Goal: Check status: Check status

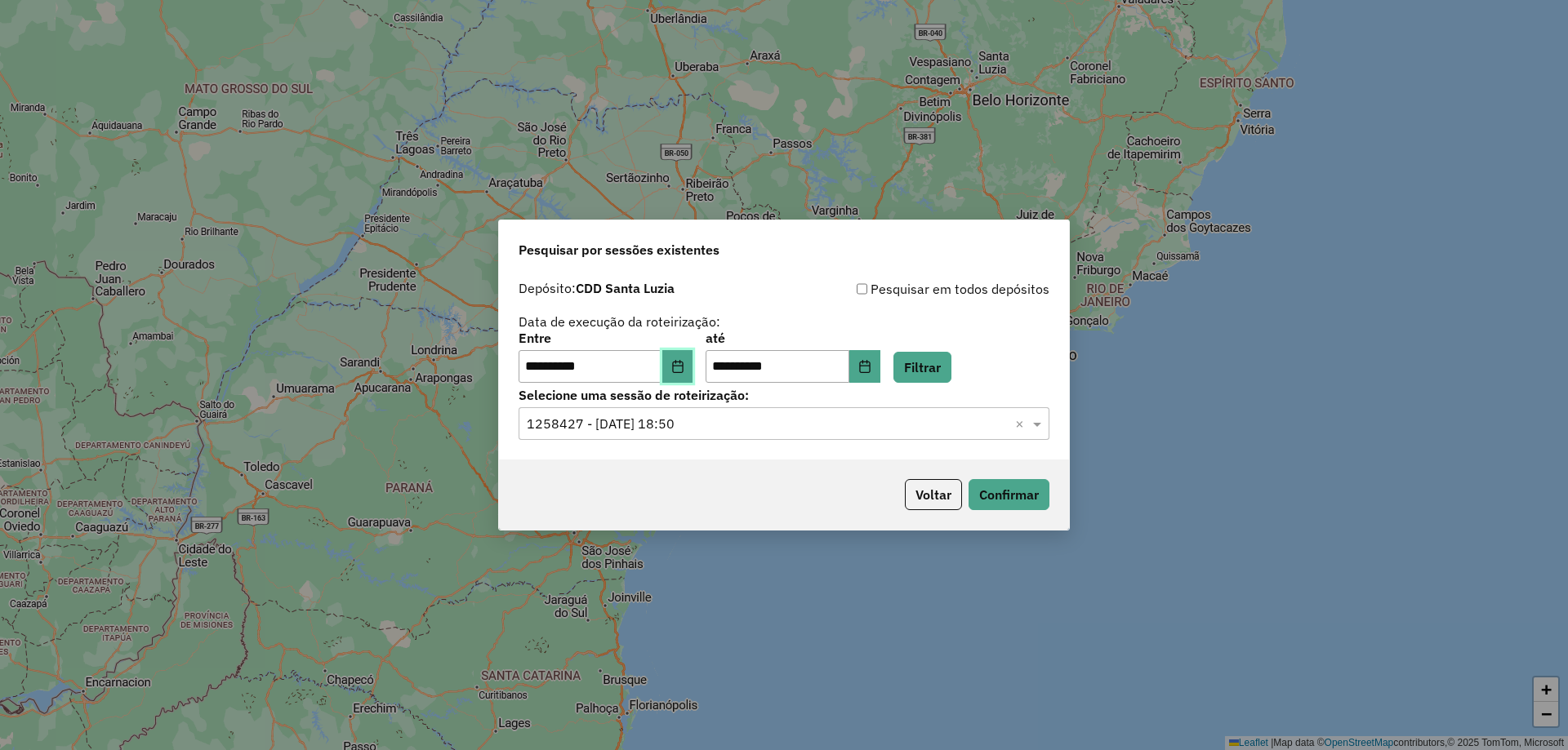
click at [694, 362] on button "Choose Date" at bounding box center [677, 366] width 31 height 32
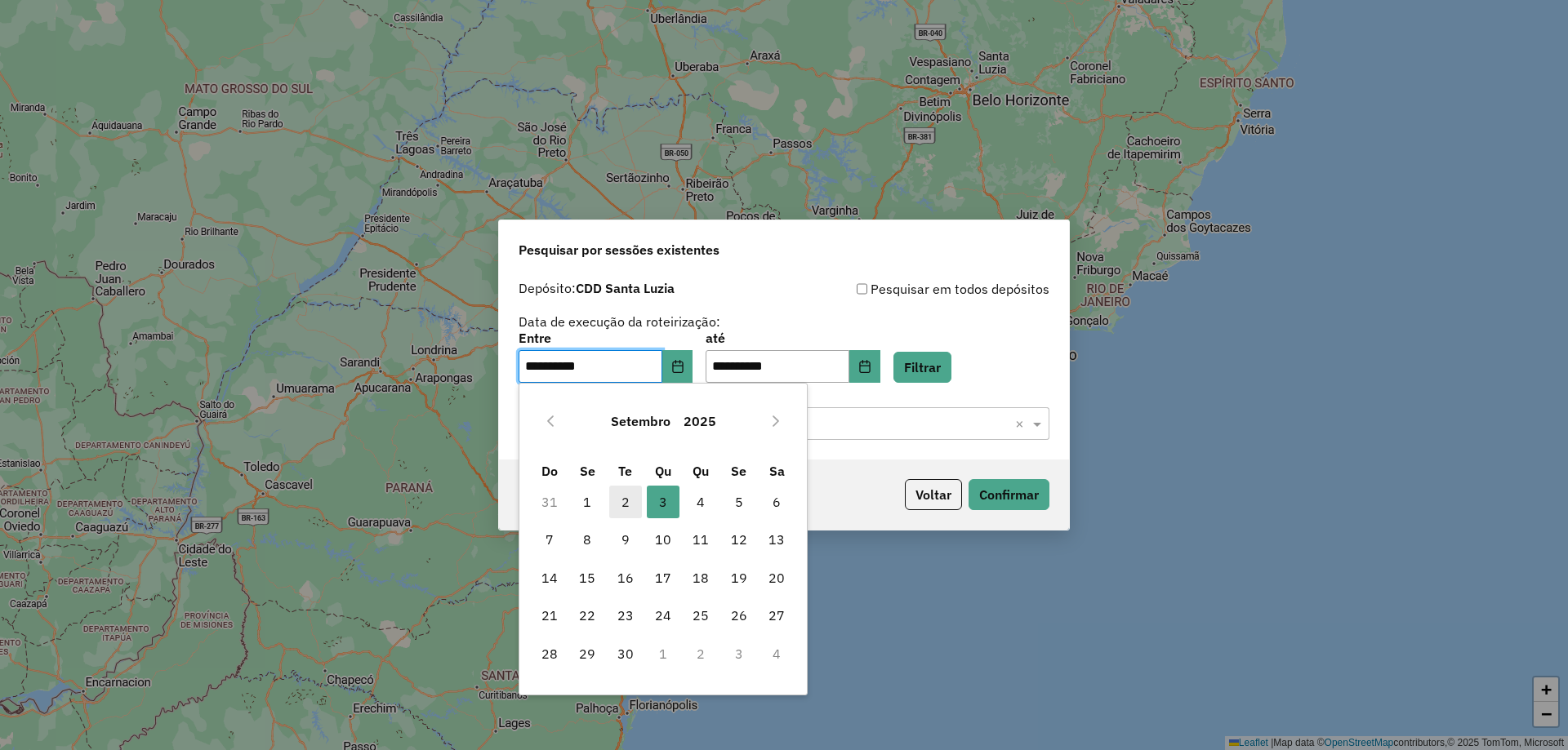
click at [632, 502] on span "2" at bounding box center [625, 502] width 32 height 32
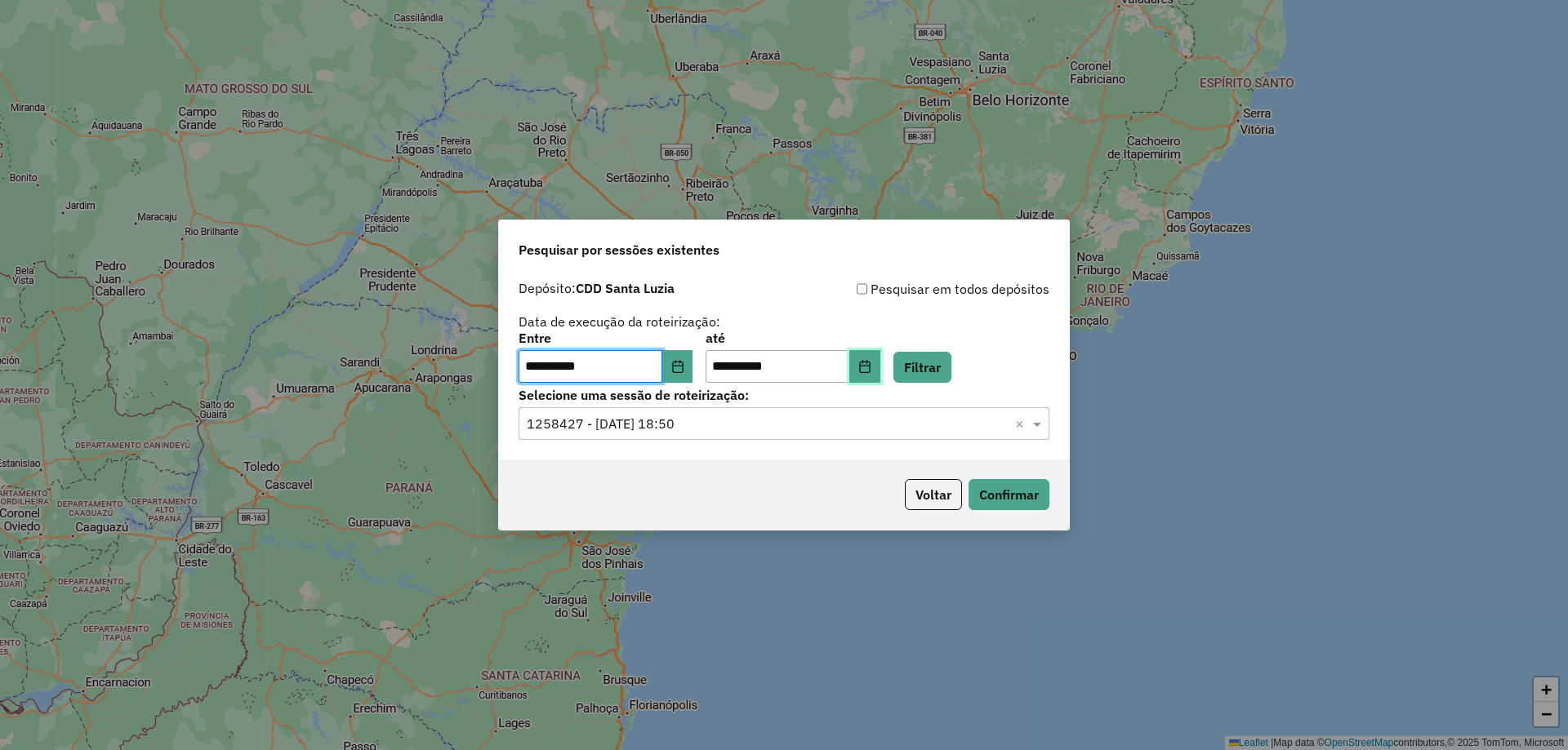
click at [881, 366] on button "Choose Date" at bounding box center [864, 366] width 31 height 32
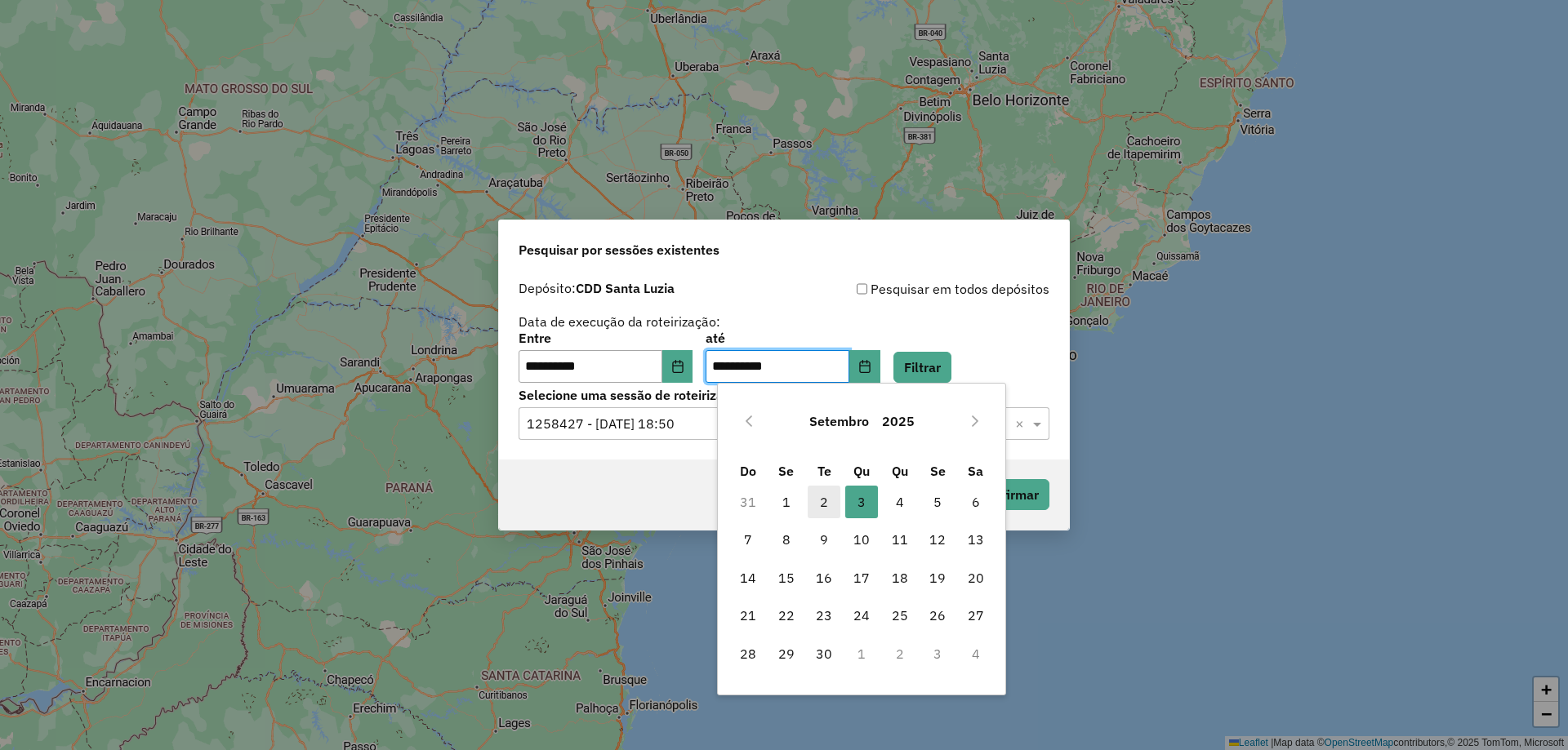
click at [821, 496] on span "2" at bounding box center [823, 502] width 32 height 32
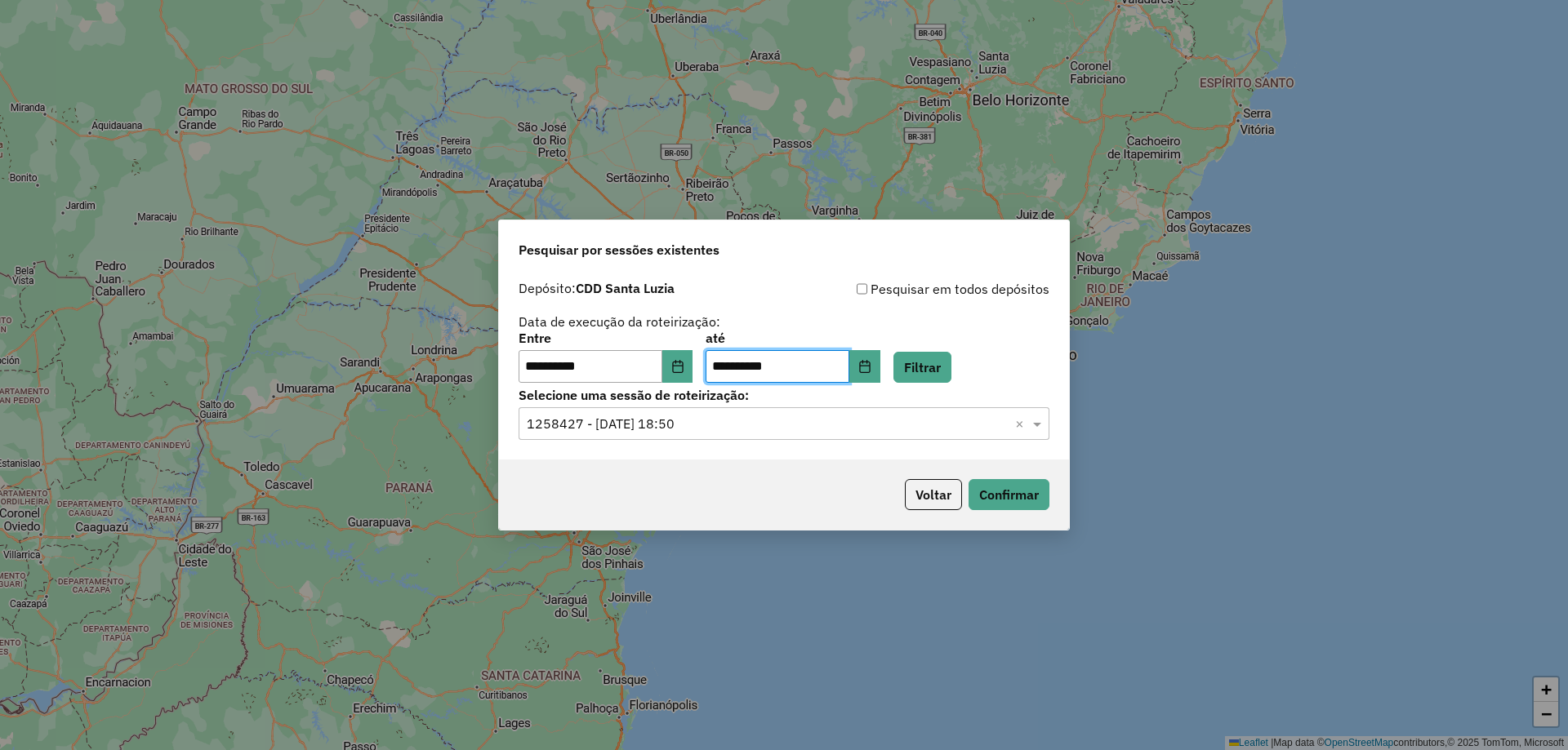
click at [968, 315] on div "**********" at bounding box center [784, 331] width 531 height 104
click at [935, 364] on button "Filtrar" at bounding box center [923, 367] width 58 height 31
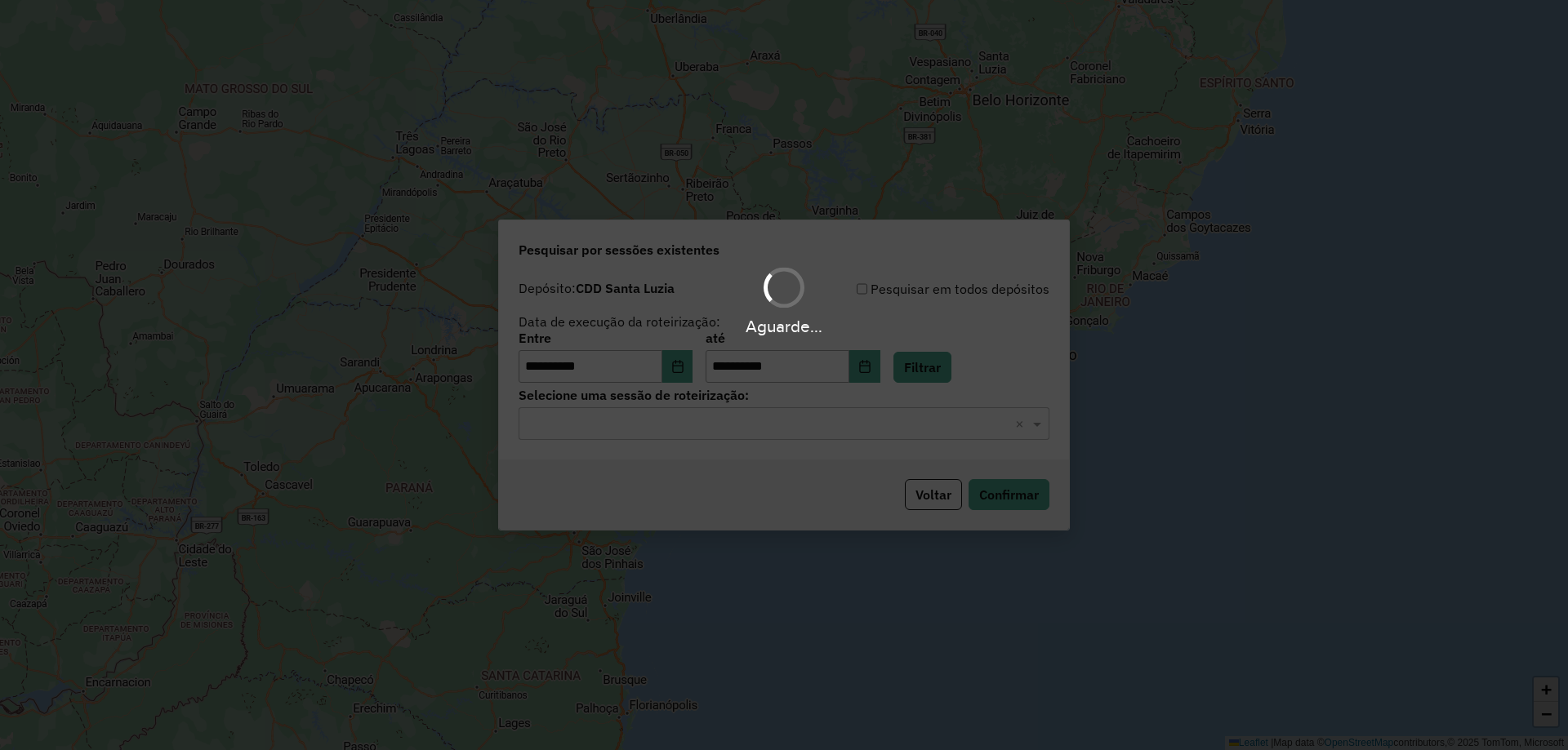
click at [696, 508] on div "Voltar Confirmar" at bounding box center [784, 495] width 570 height 70
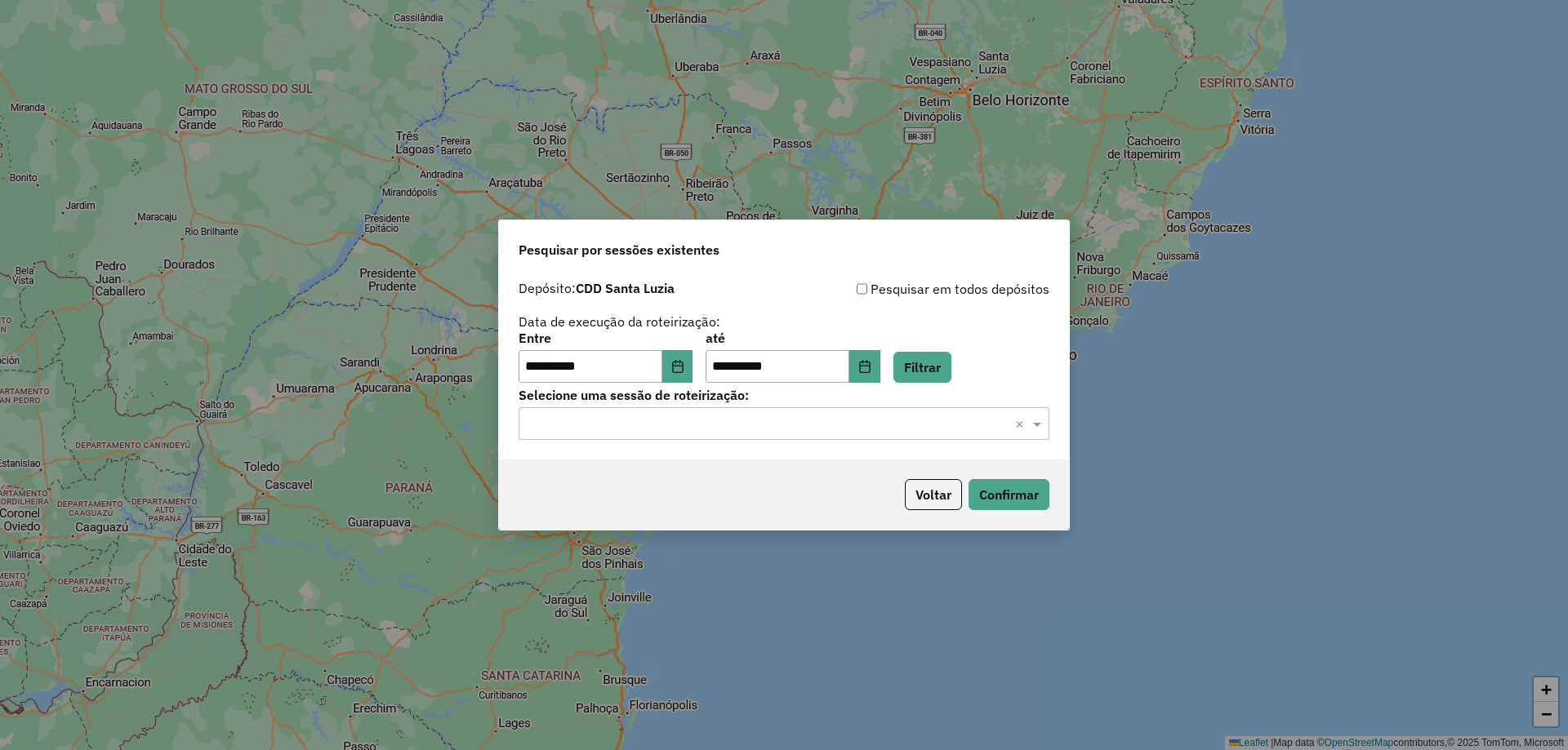
click at [678, 435] on div "Selecione uma sessão × ×" at bounding box center [784, 424] width 531 height 32
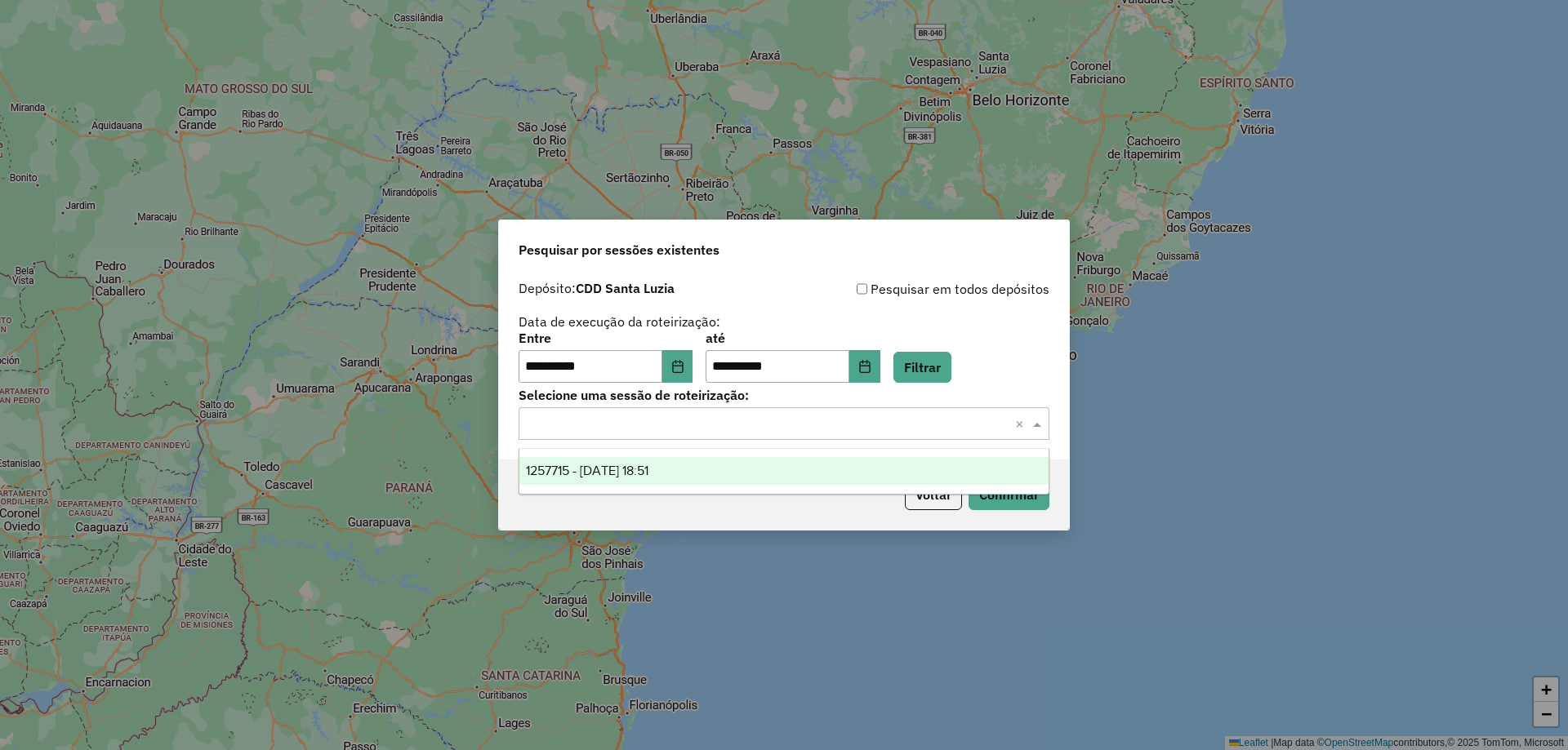
click at [627, 478] on div "1257715 - 02/09/2025 18:51" at bounding box center [784, 471] width 529 height 28
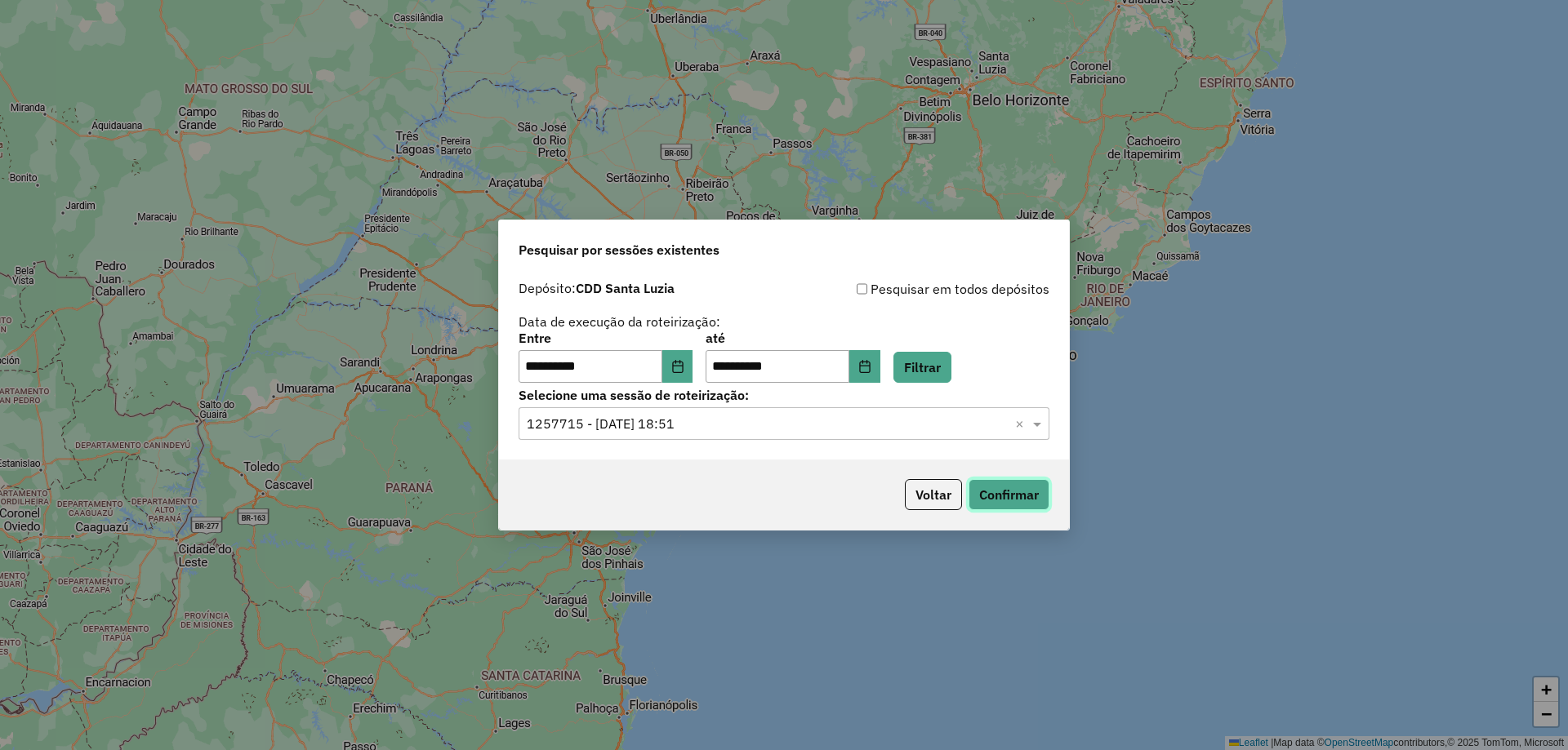
click at [1013, 500] on button "Confirmar" at bounding box center [1009, 494] width 81 height 31
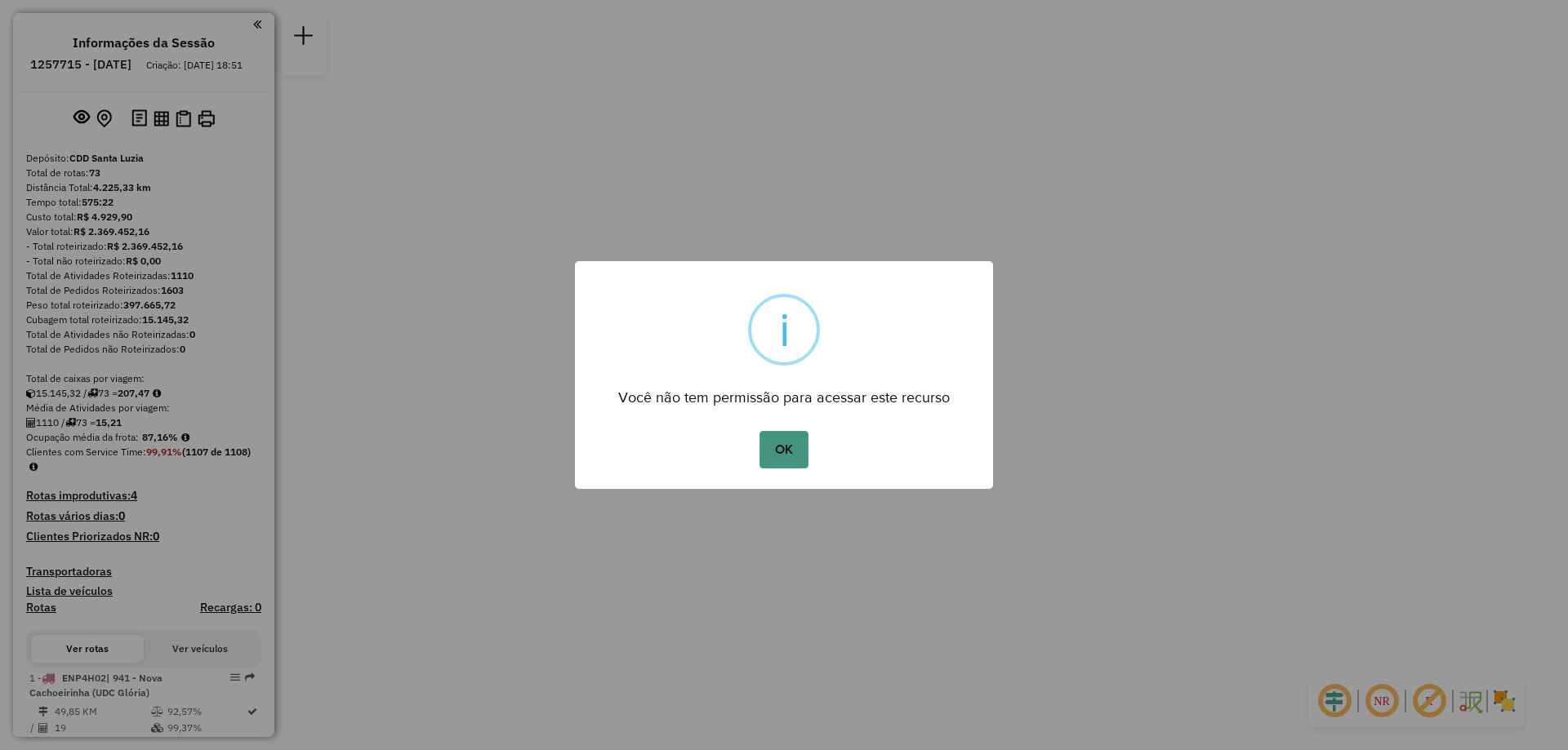
click at [790, 444] on button "OK" at bounding box center [784, 450] width 48 height 38
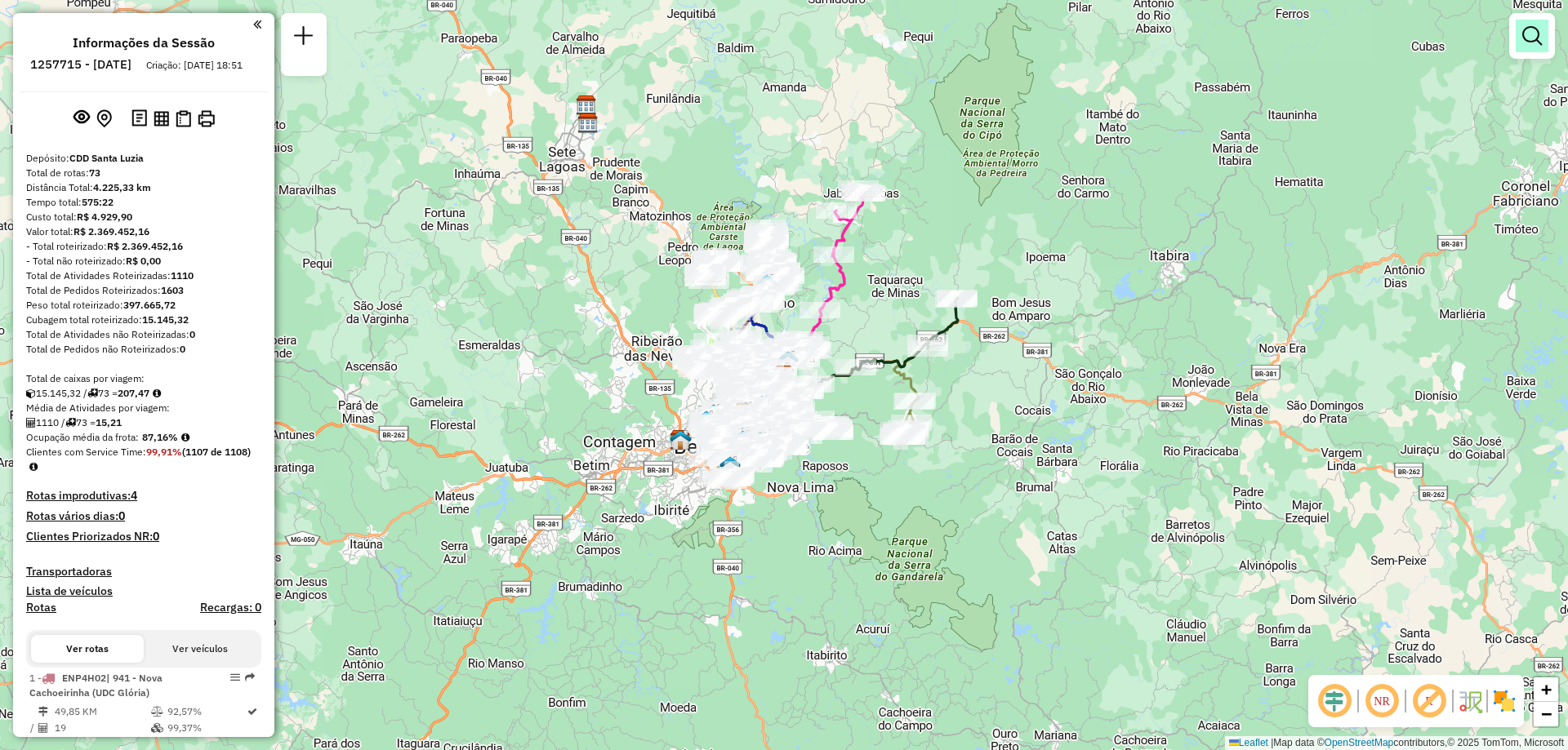
click at [1525, 51] on link at bounding box center [1532, 35] width 32 height 32
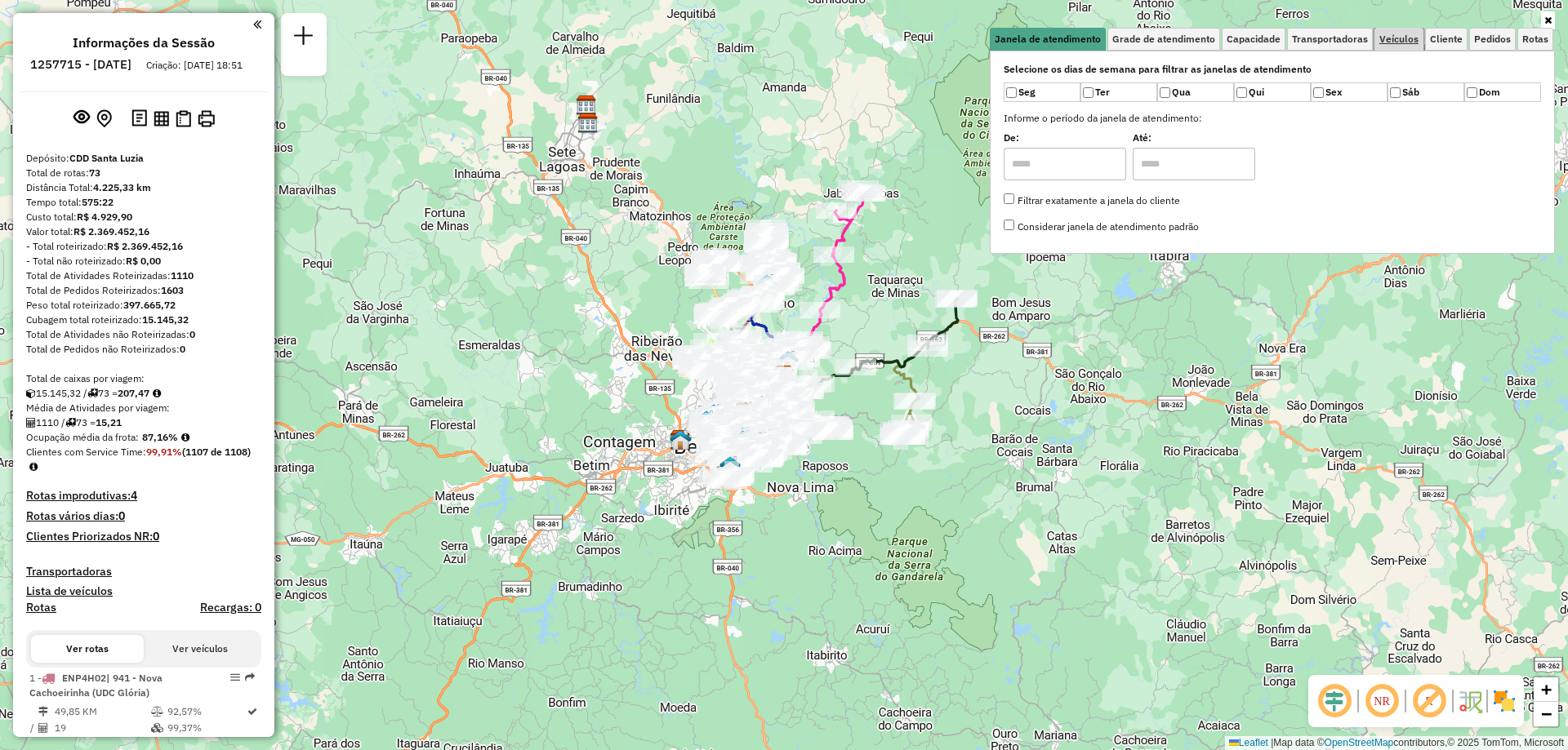
click at [1409, 35] on span "Veículos" at bounding box center [1399, 39] width 39 height 10
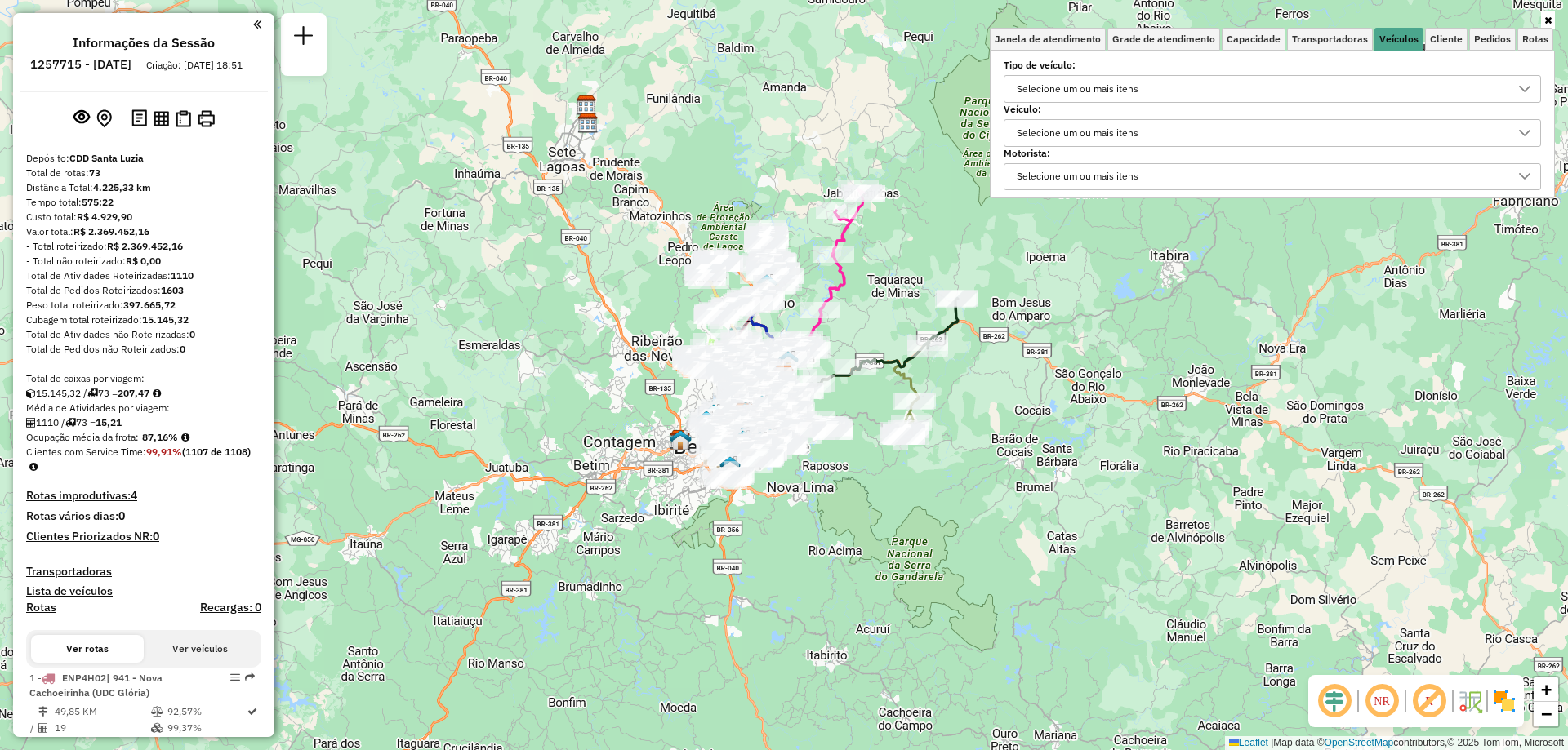
click at [1187, 133] on div "Selecione um ou mais itens" at bounding box center [1259, 133] width 498 height 26
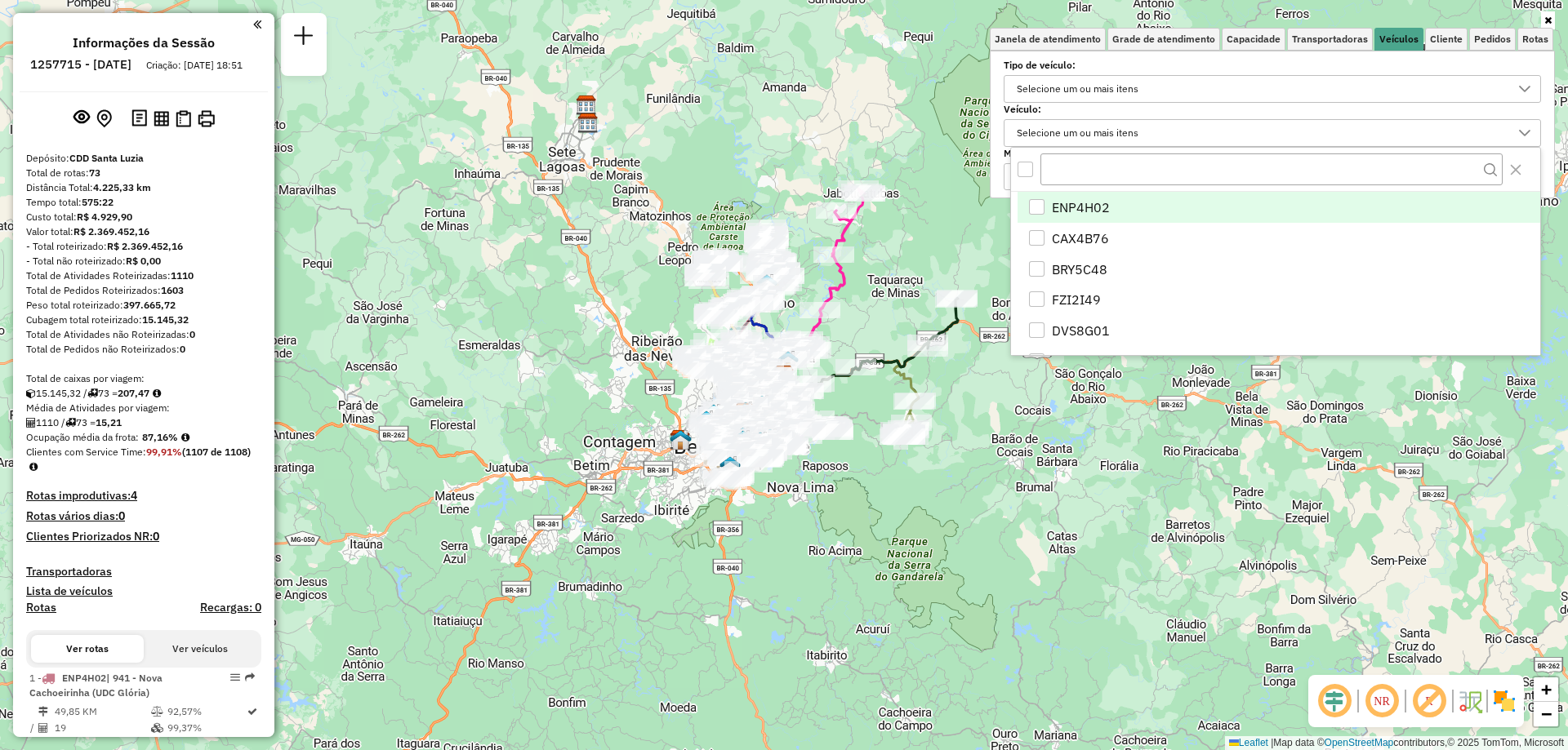
scroll to position [10, 57]
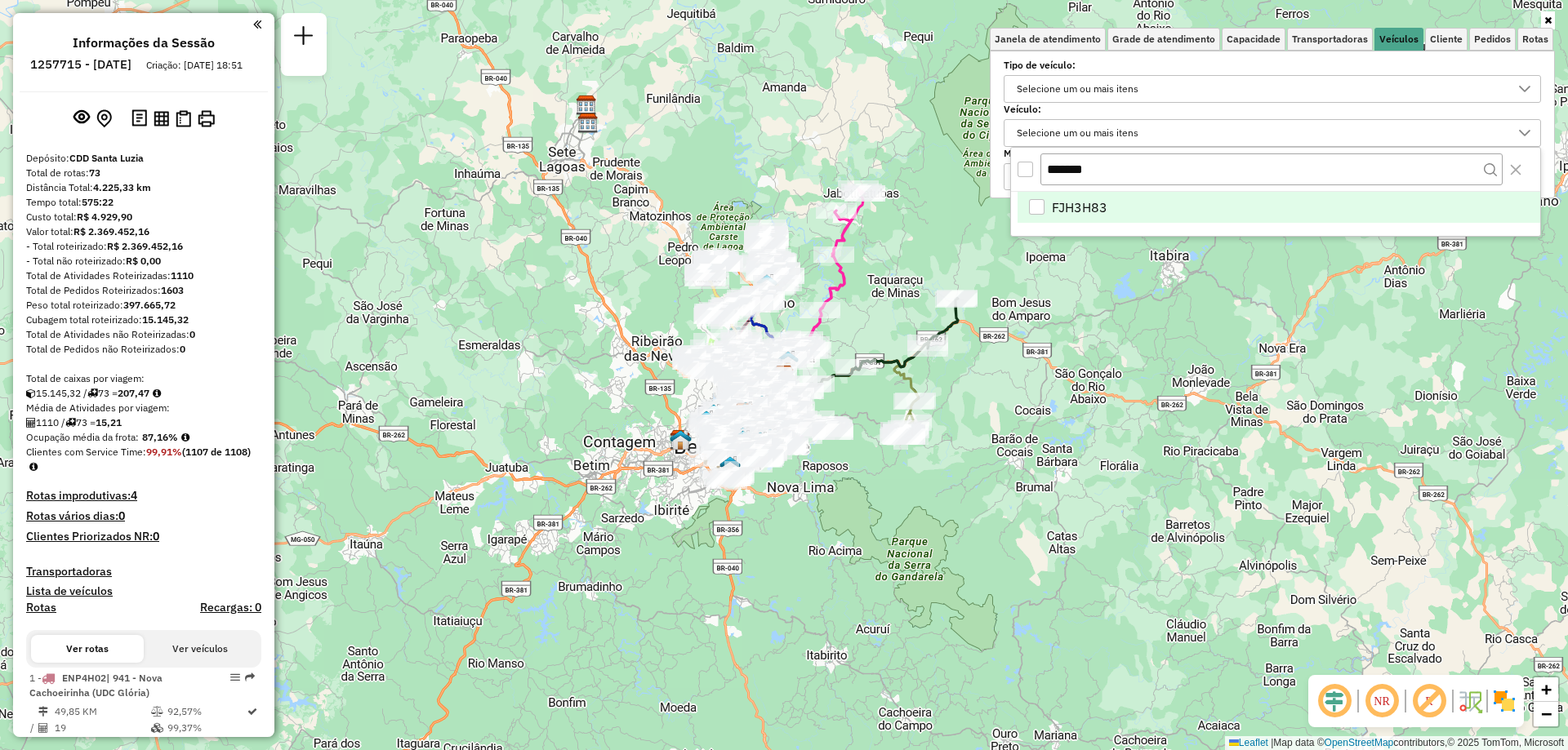
type input "*******"
click at [1059, 211] on span "FJH3H83" at bounding box center [1079, 207] width 56 height 19
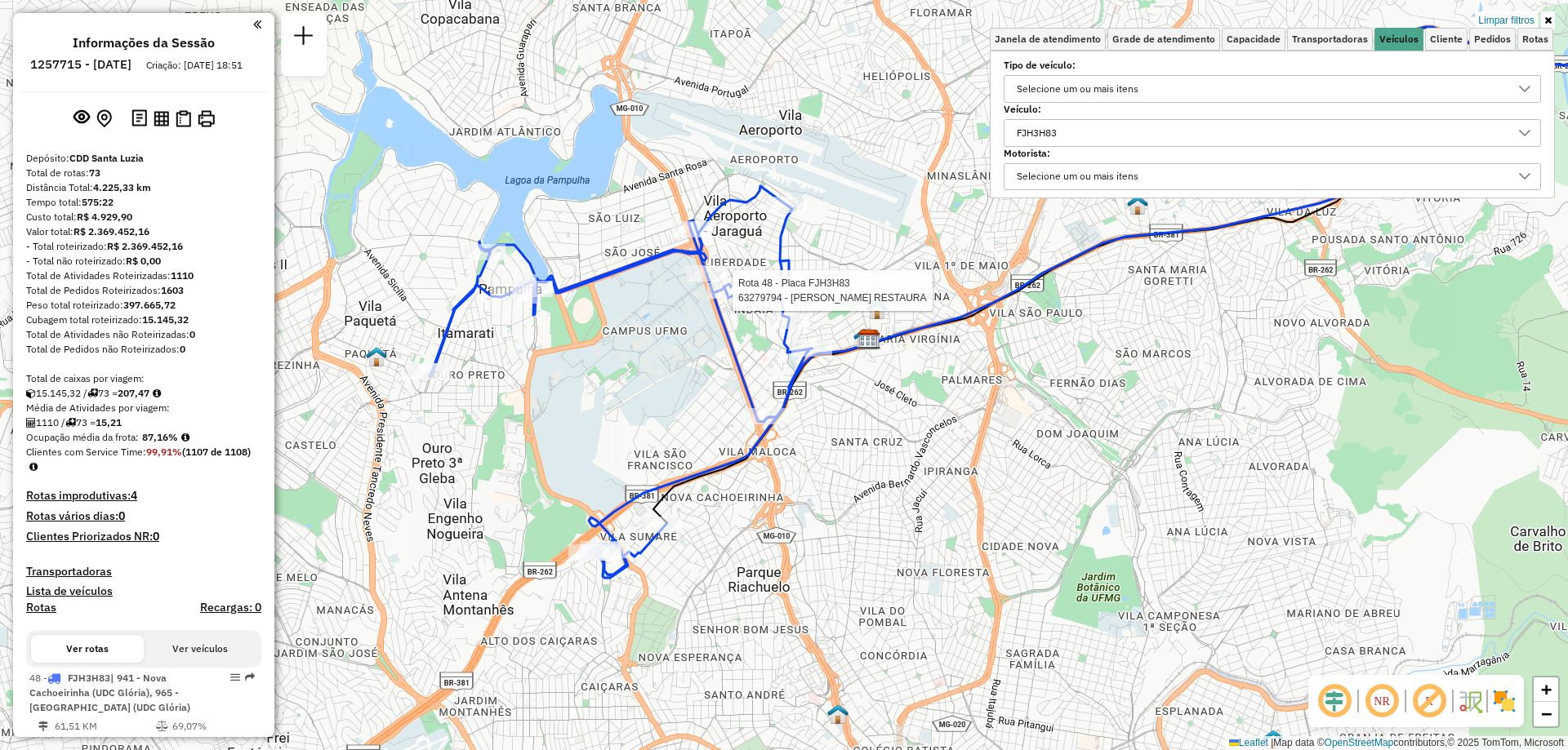
select select "**********"
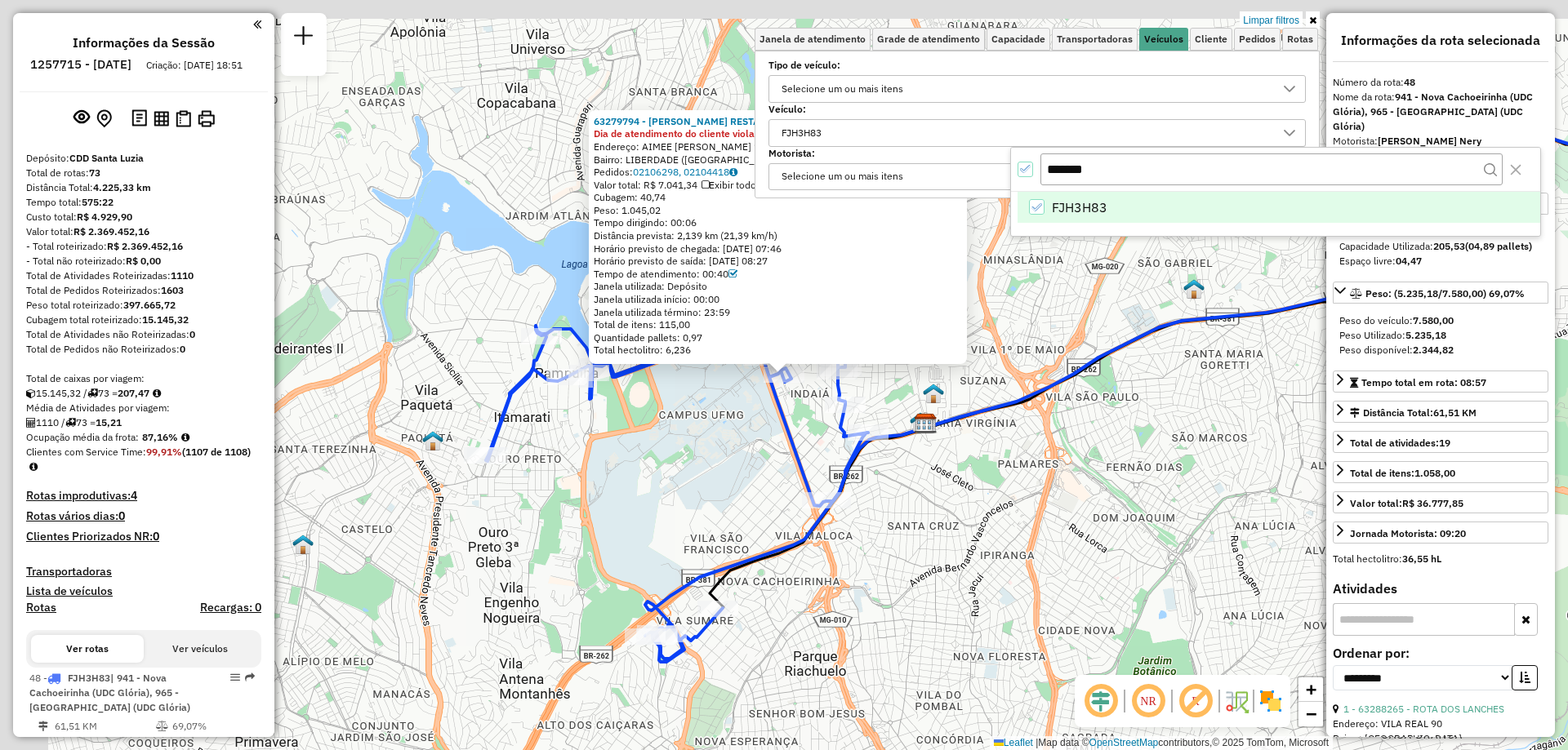
scroll to position [79, 0]
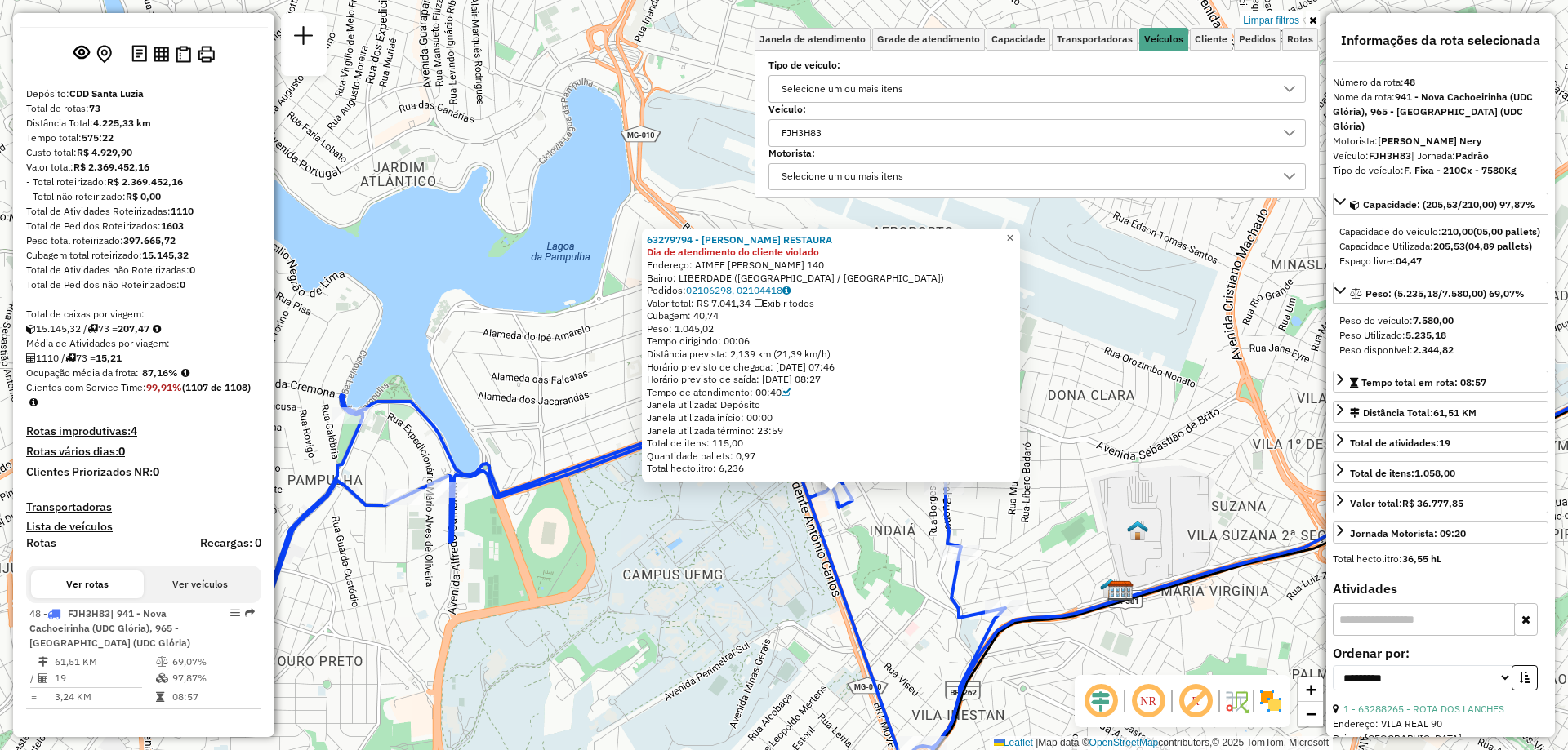
click at [1013, 236] on span "×" at bounding box center [1010, 237] width 7 height 14
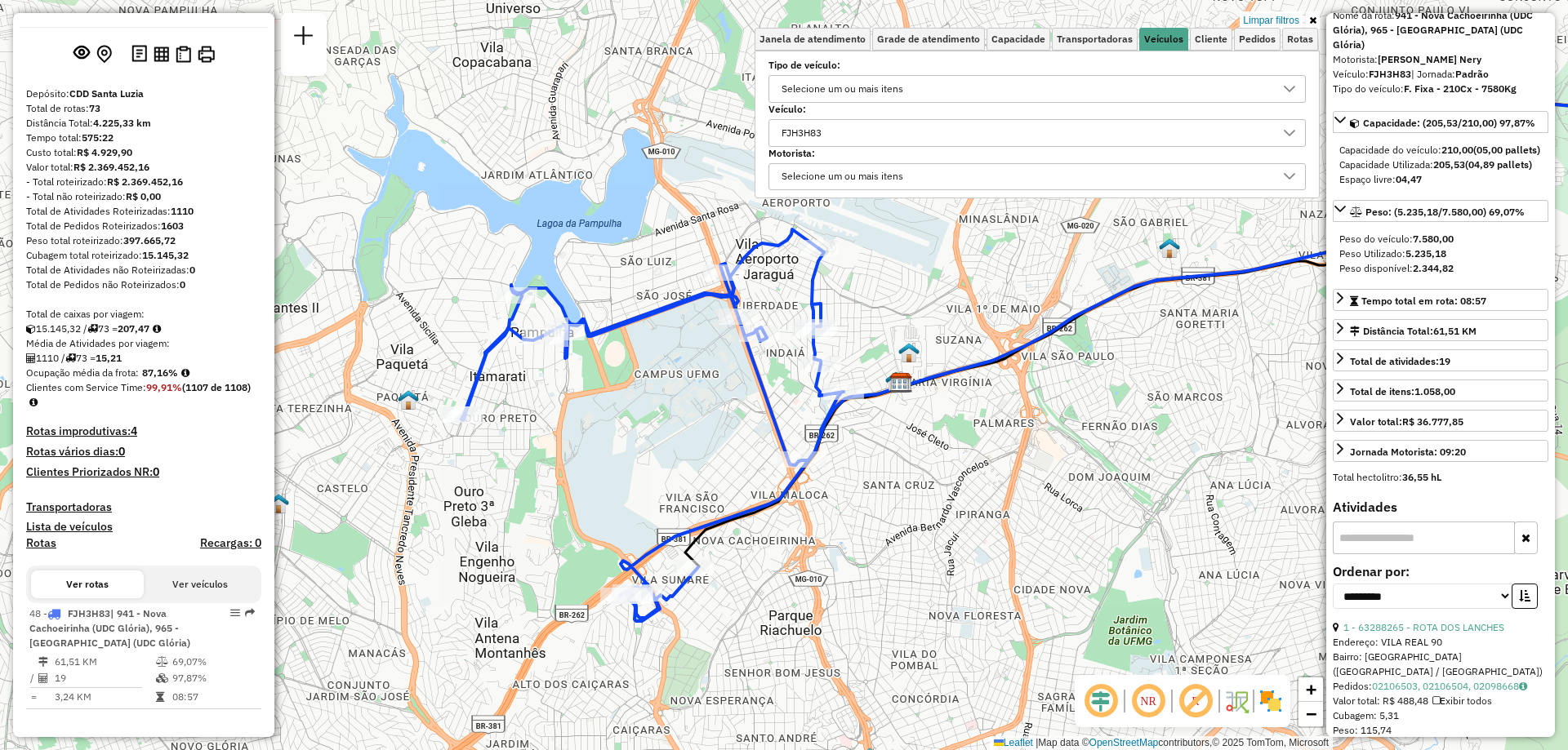
scroll to position [0, 0]
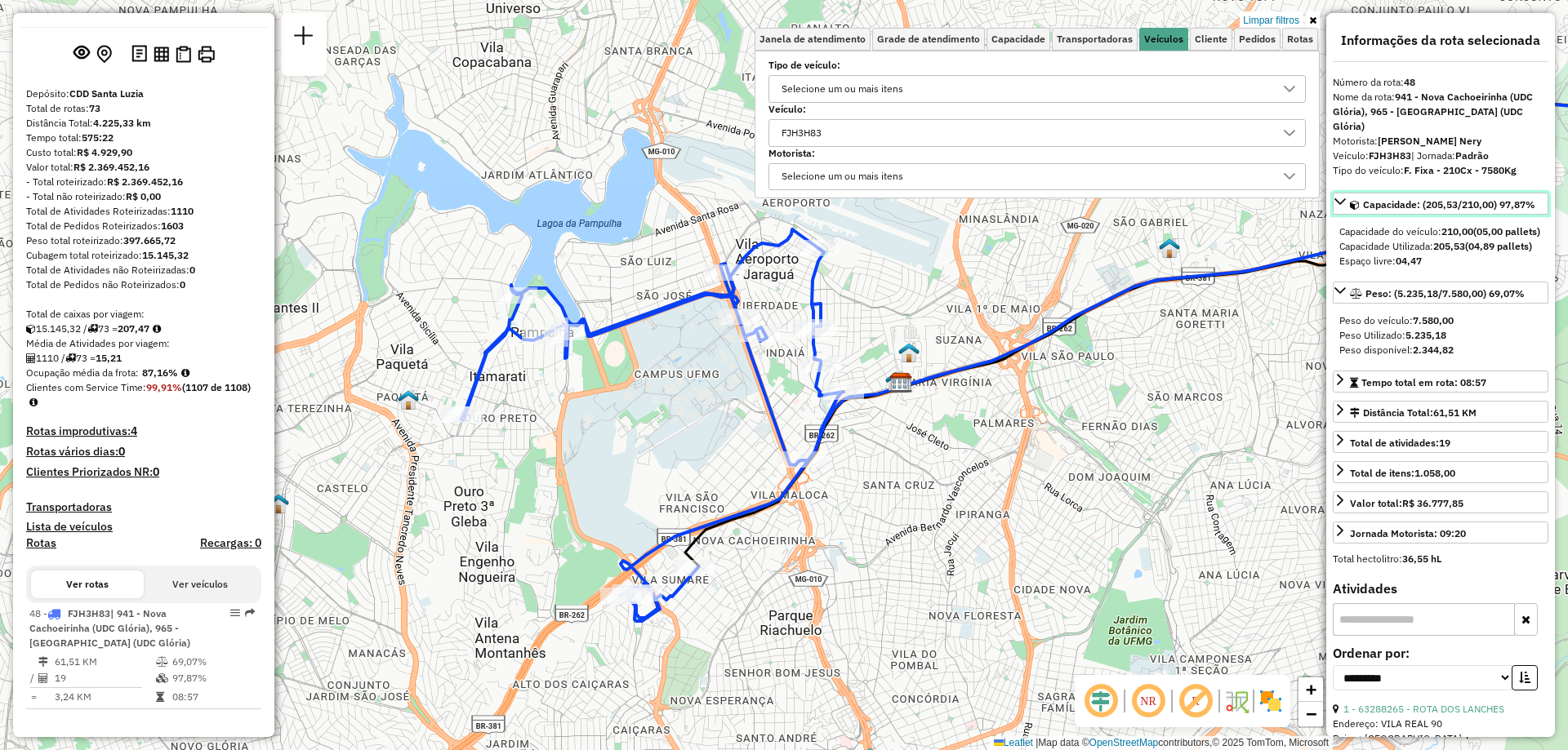
drag, startPoint x: 1426, startPoint y: 196, endPoint x: 1467, endPoint y: 191, distance: 41.3
click at [1467, 198] on span "Capacidade: (205,53/210,00) 97,87%" at bounding box center [1449, 204] width 172 height 12
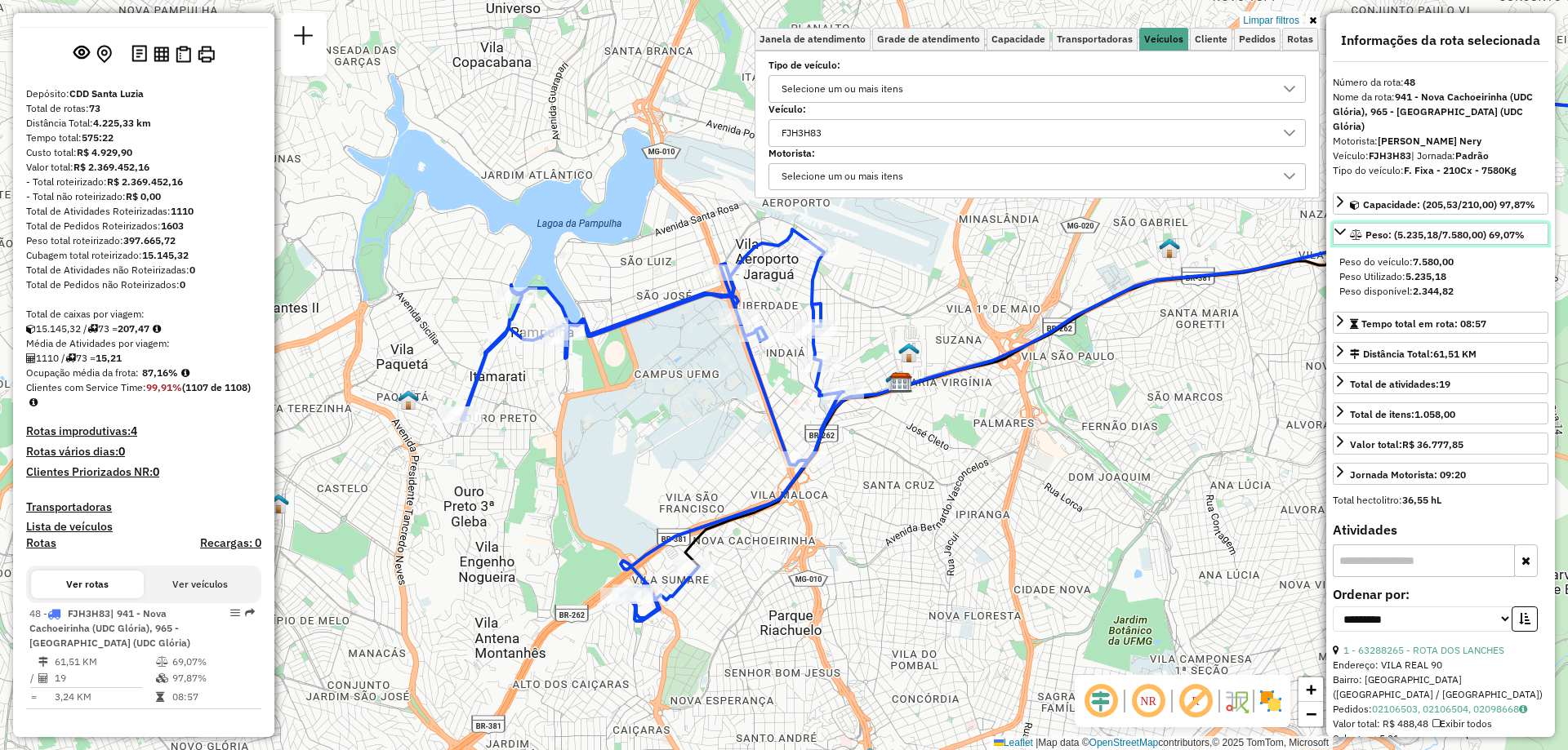
click at [1344, 225] on icon at bounding box center [1340, 232] width 13 height 13
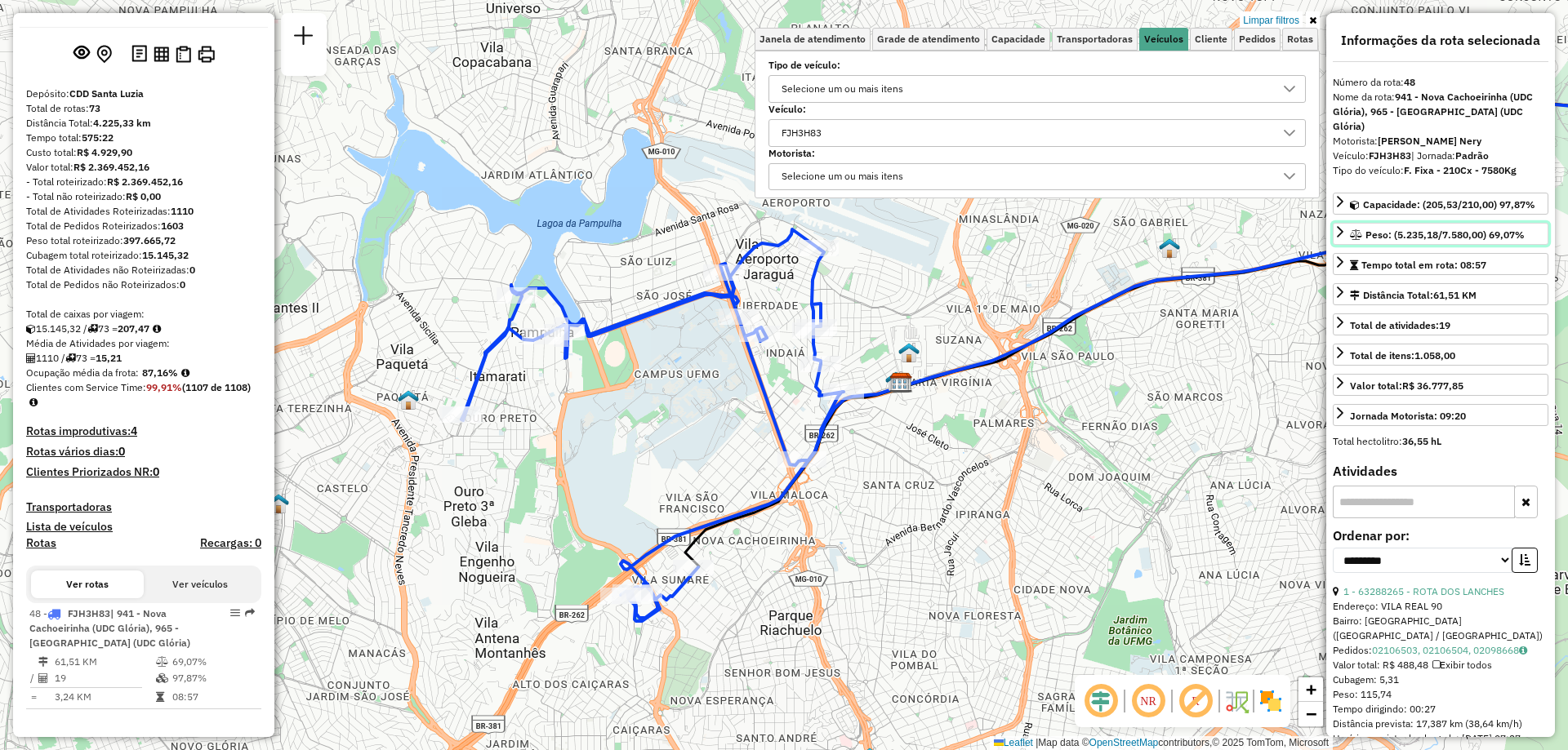
click at [1344, 225] on icon at bounding box center [1340, 232] width 13 height 13
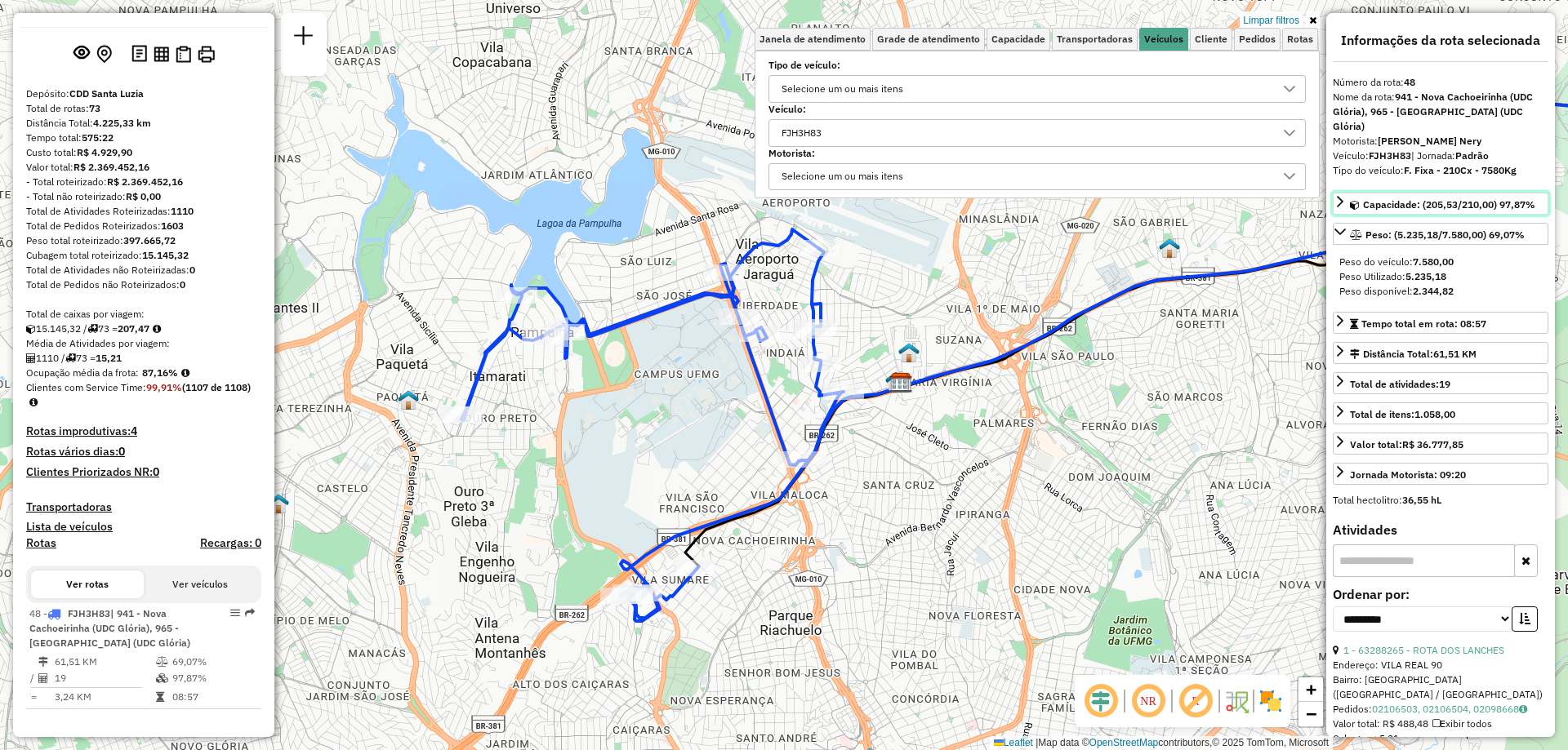
click at [1340, 195] on link "Capacidade: (205,53/210,00) 97,87%" at bounding box center [1440, 204] width 216 height 22
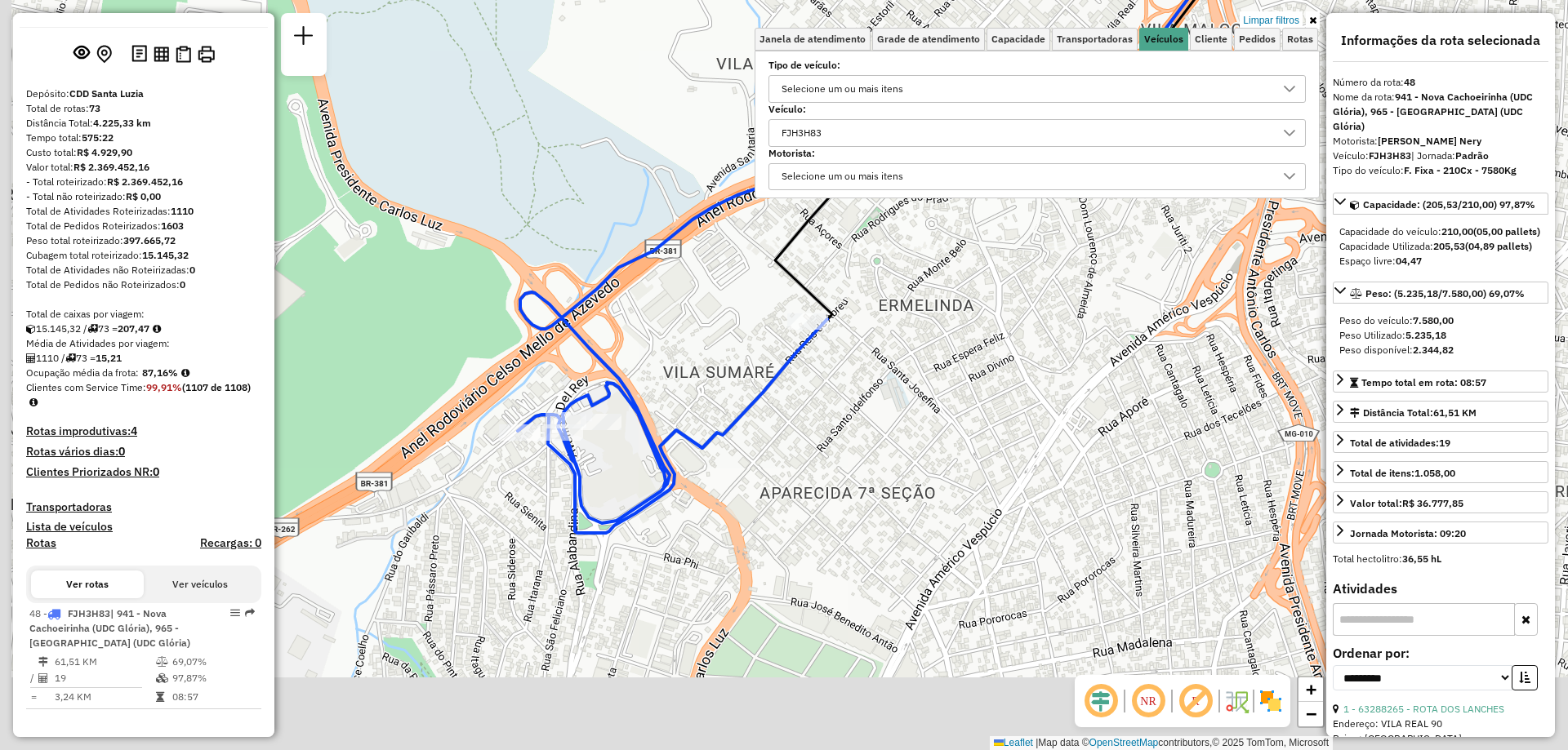
drag, startPoint x: 647, startPoint y: 538, endPoint x: 718, endPoint y: 388, distance: 166.0
click at [718, 388] on div "Limpar filtros Janela de atendimento Grade de atendimento Capacidade Transporta…" at bounding box center [784, 375] width 1568 height 750
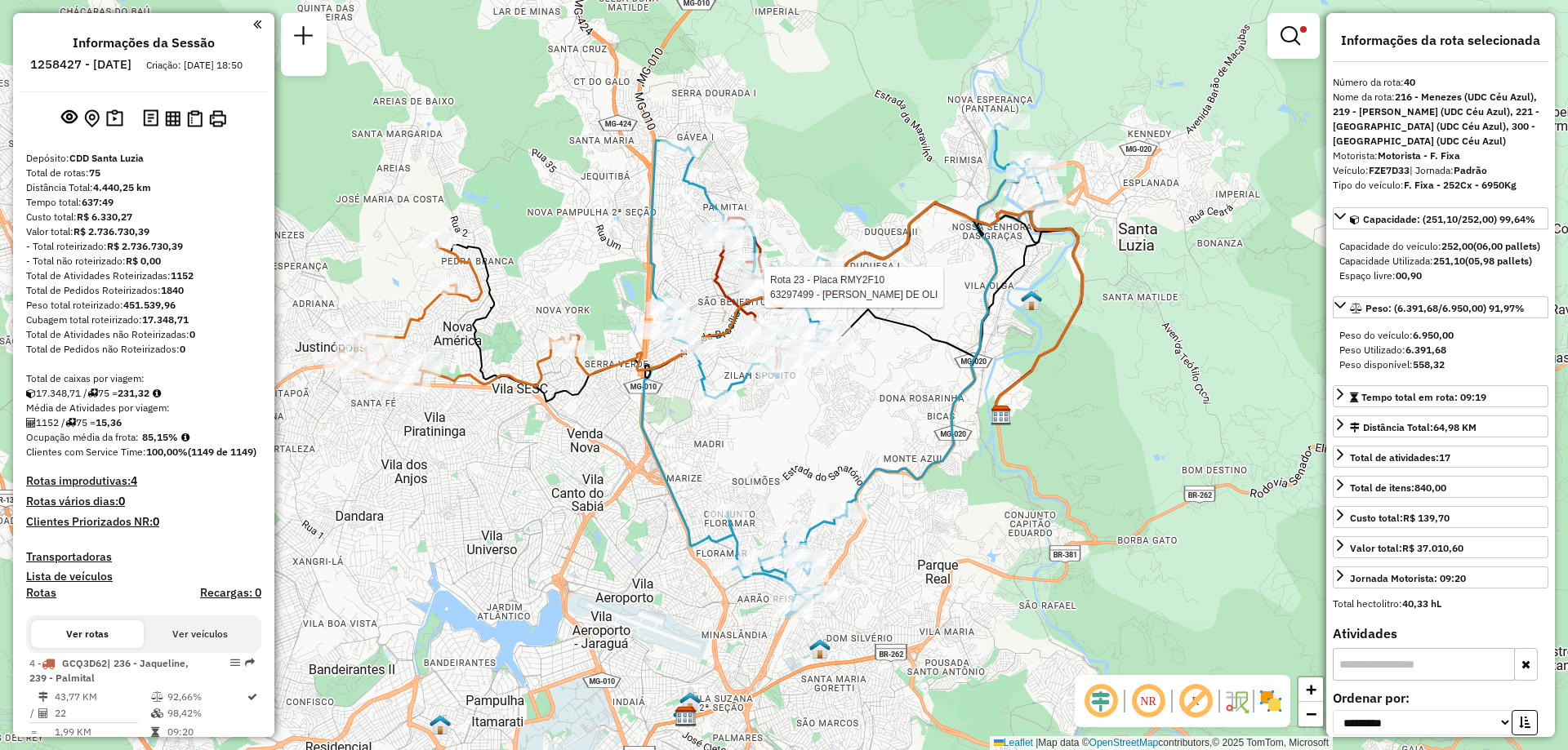
select select "**********"
